Goal: Task Accomplishment & Management: Use online tool/utility

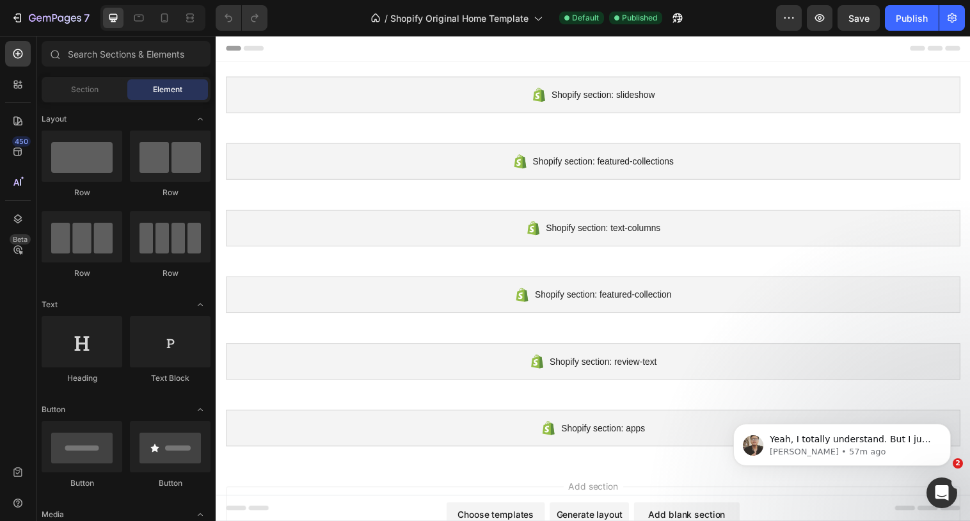
click at [166, 31] on div "7 / Shopify Original Home Template Default Published Preview Save Publish" at bounding box center [485, 18] width 970 height 36
click at [161, 20] on icon at bounding box center [164, 18] width 13 height 13
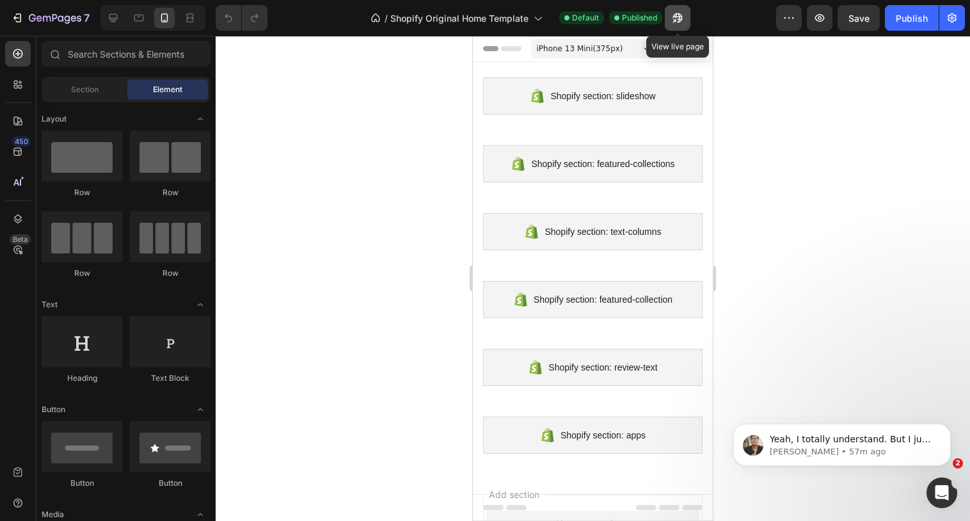
click at [678, 24] on icon "button" at bounding box center [677, 18] width 13 height 13
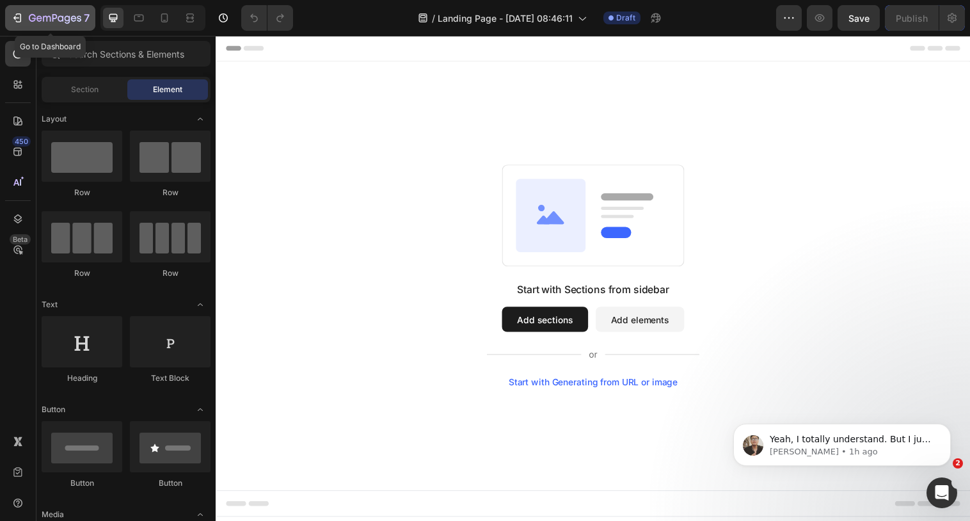
click at [72, 11] on div "7" at bounding box center [59, 17] width 61 height 15
